Goal: Ask a question

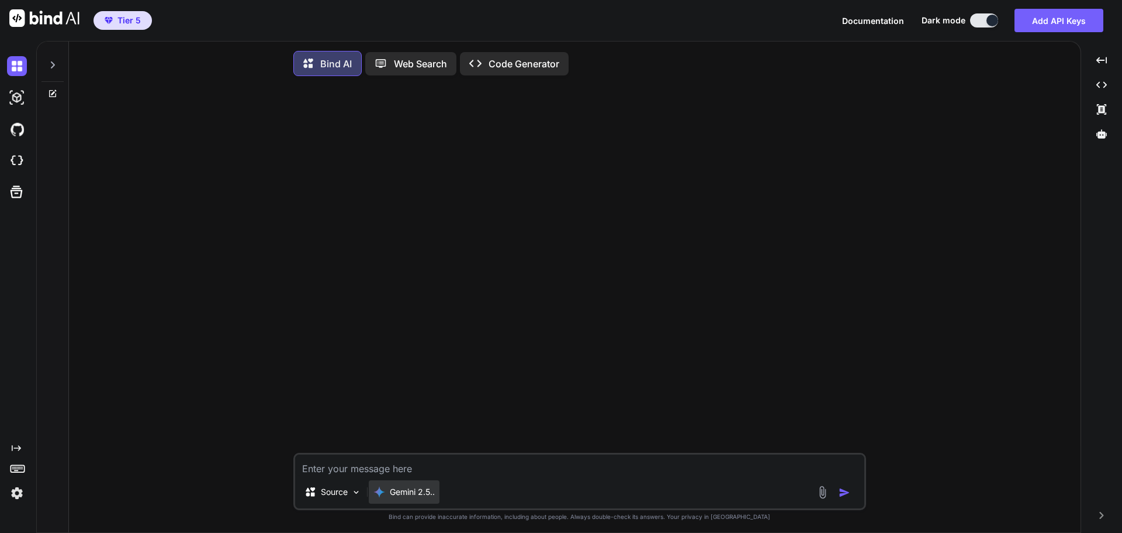
click at [414, 495] on p "Gemini 2.5.." at bounding box center [412, 492] width 45 height 12
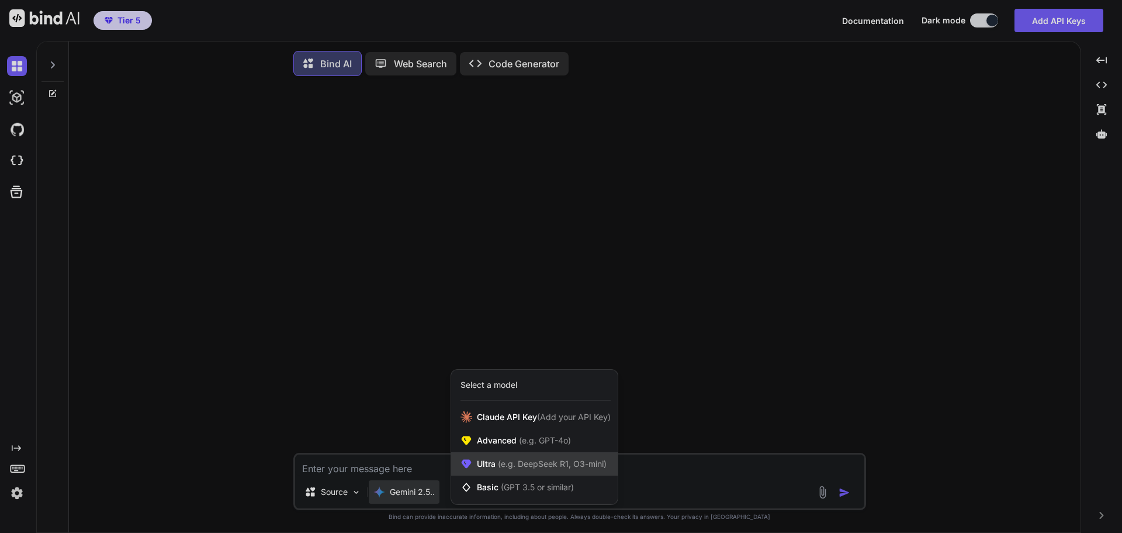
click at [510, 459] on div "Ultra (e.g. DeepSeek R1, O3-mini)" at bounding box center [534, 463] width 167 height 23
type textarea "x"
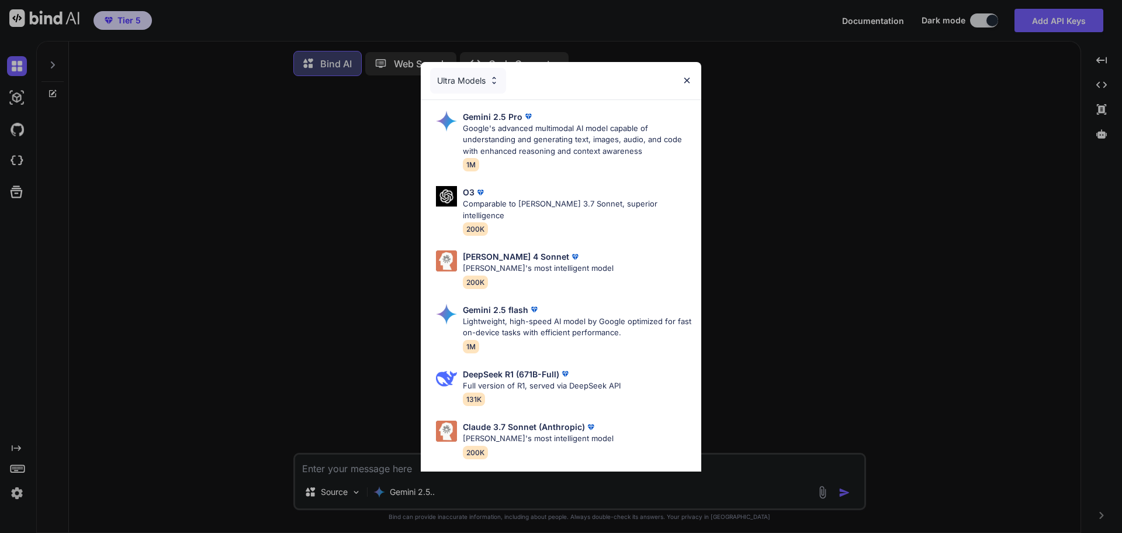
click at [802, 185] on div "Ultra Models Gemini 2.5 Pro Google's advanced multimodal AI model capable of un…" at bounding box center [561, 266] width 1122 height 533
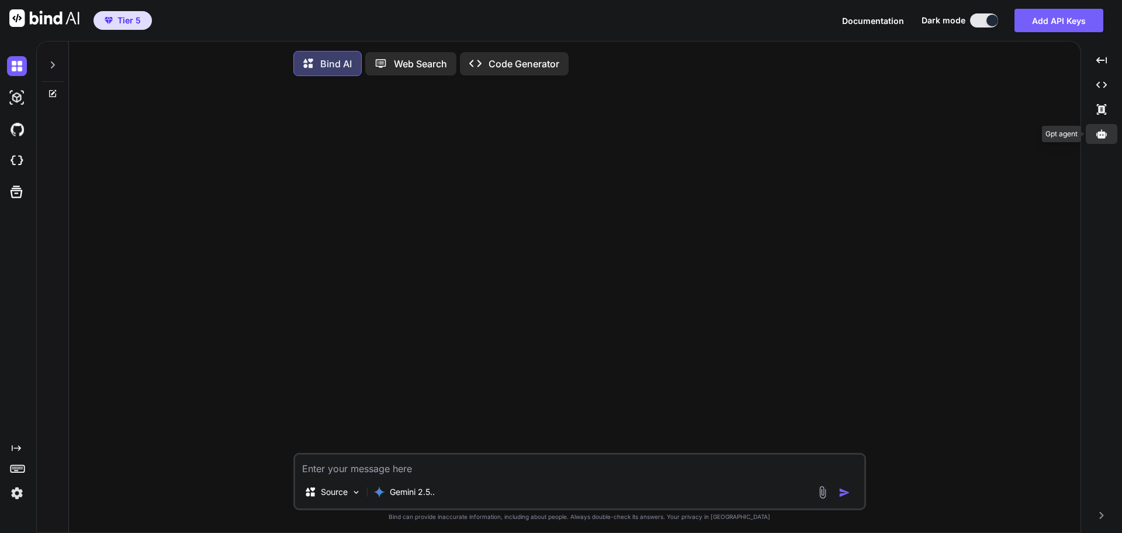
click at [1107, 133] on icon at bounding box center [1102, 133] width 11 height 9
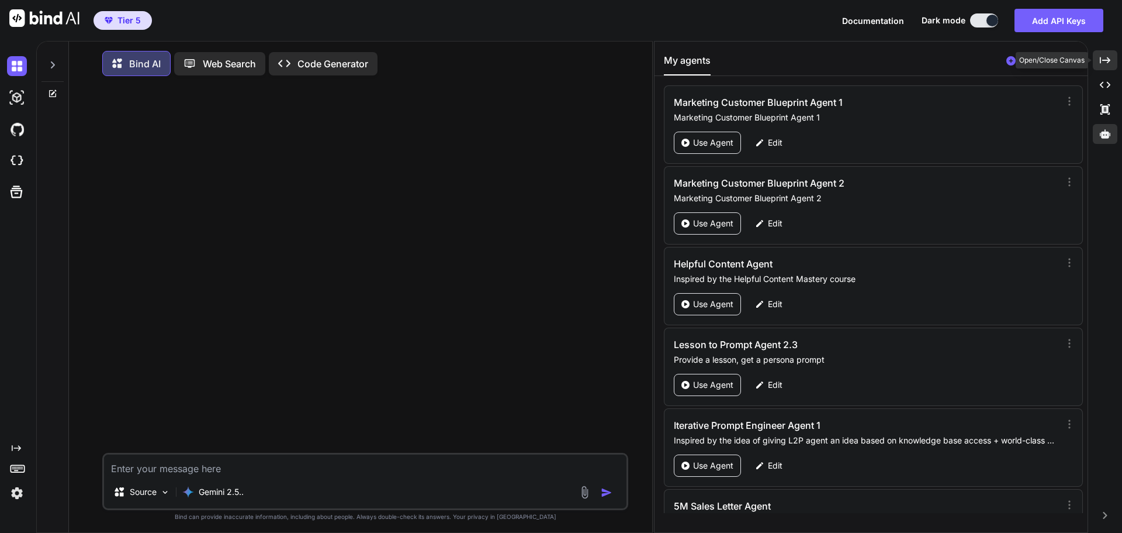
click at [1105, 54] on div "Created with Pixso." at bounding box center [1105, 60] width 25 height 20
